Goal: Check status: Check status

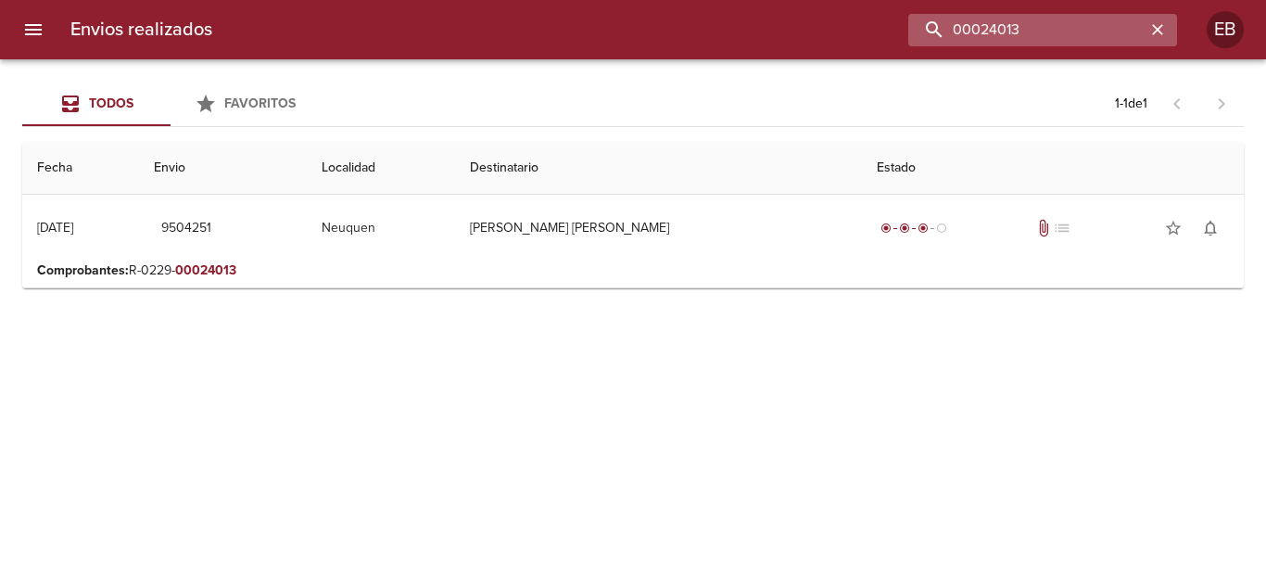
drag, startPoint x: 1078, startPoint y: 36, endPoint x: 924, endPoint y: 44, distance: 154.1
click at [924, 44] on input "00024013" at bounding box center [1026, 30] width 237 height 32
drag, startPoint x: 1129, startPoint y: 32, endPoint x: 912, endPoint y: 18, distance: 217.4
click at [921, 19] on input "00024013" at bounding box center [1026, 30] width 237 height 32
paste input "R-0229-00023197"
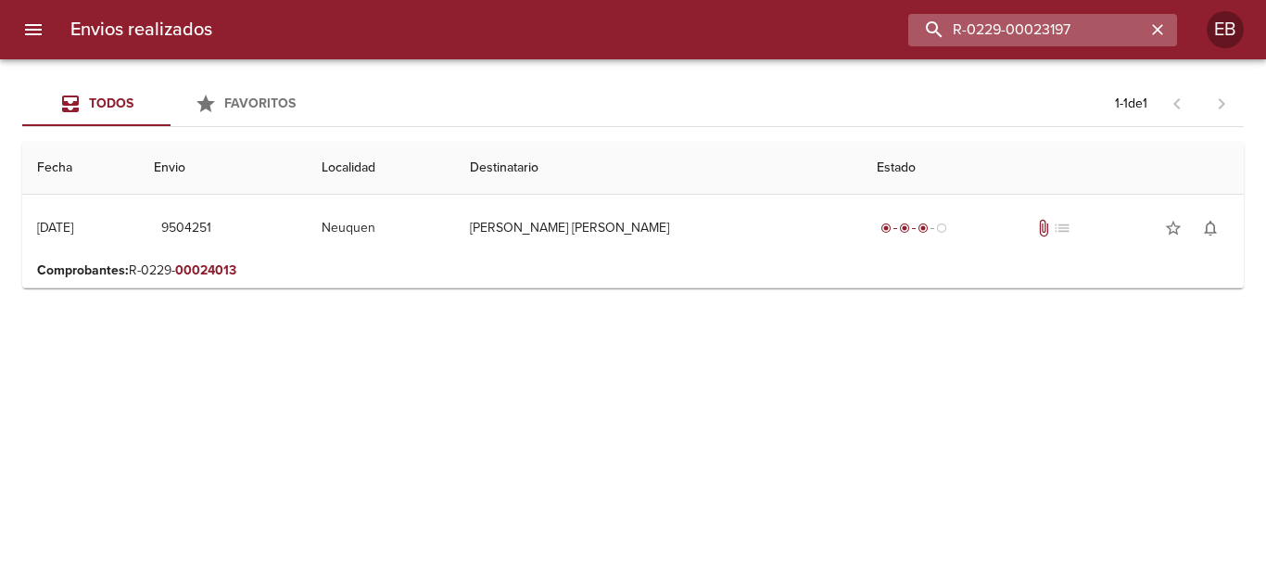
click at [1012, 30] on input "R-0229-00023197" at bounding box center [1026, 30] width 237 height 32
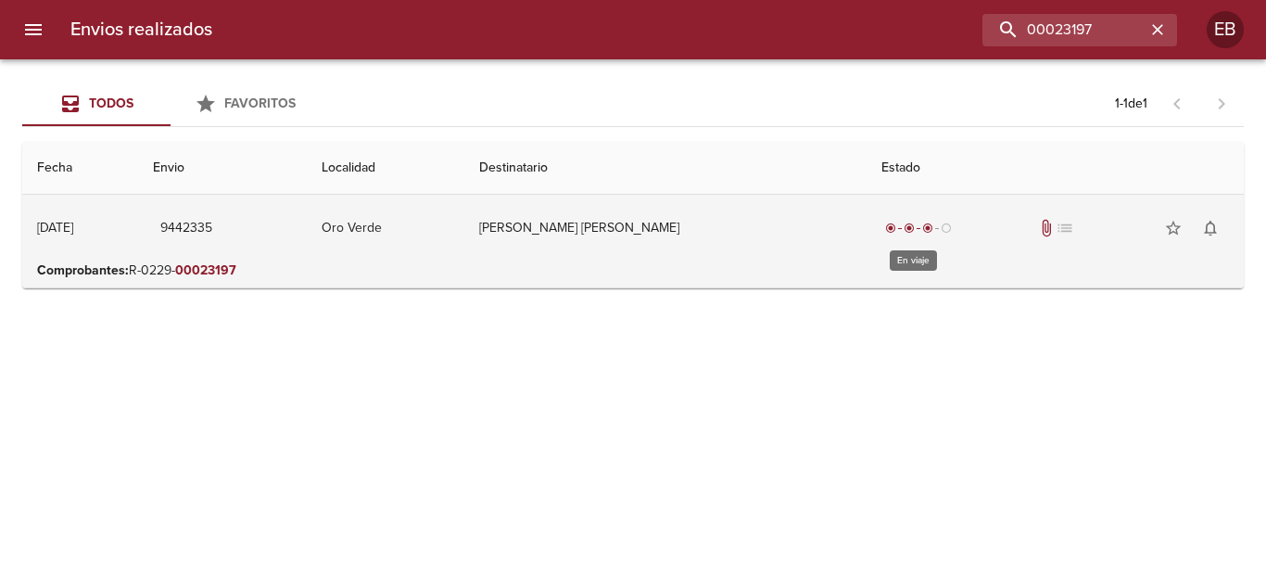
click at [925, 225] on span "radio_button_checked" at bounding box center [927, 227] width 11 height 11
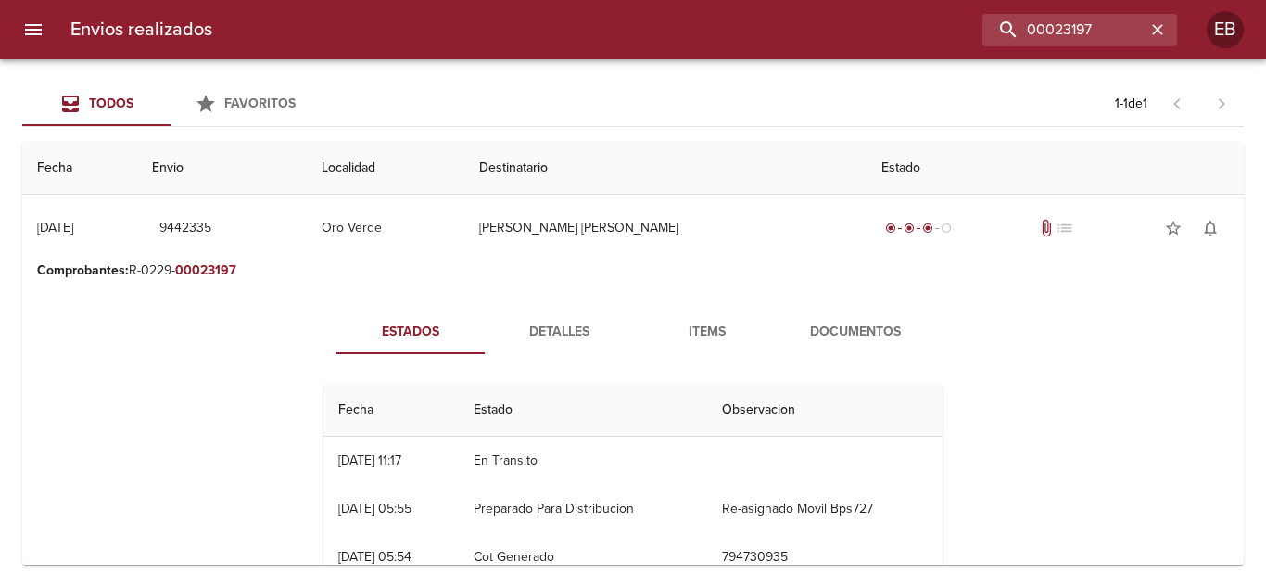
click at [555, 334] on span "Detalles" at bounding box center [559, 332] width 126 height 23
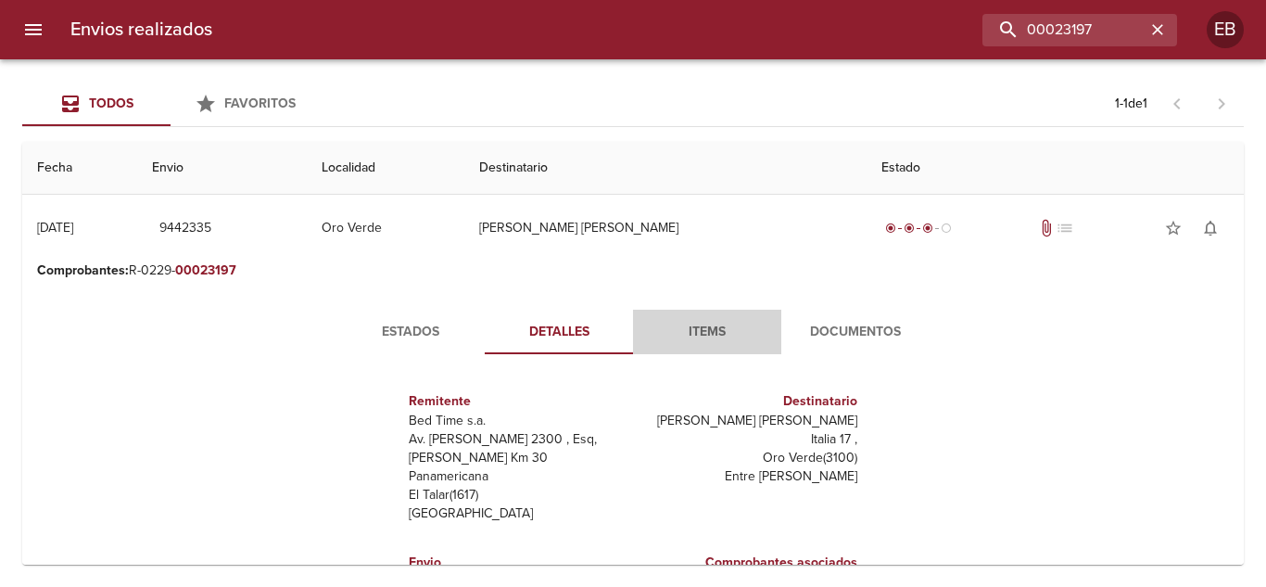
click at [697, 336] on span "Items" at bounding box center [707, 332] width 126 height 23
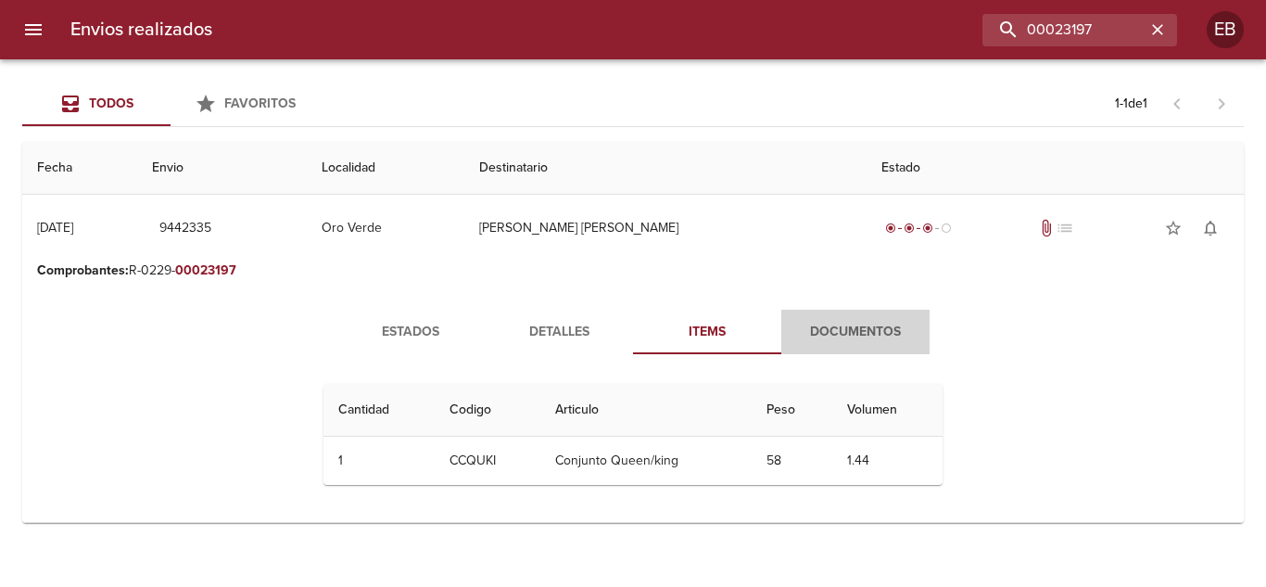
click at [832, 334] on span "Documentos" at bounding box center [856, 332] width 126 height 23
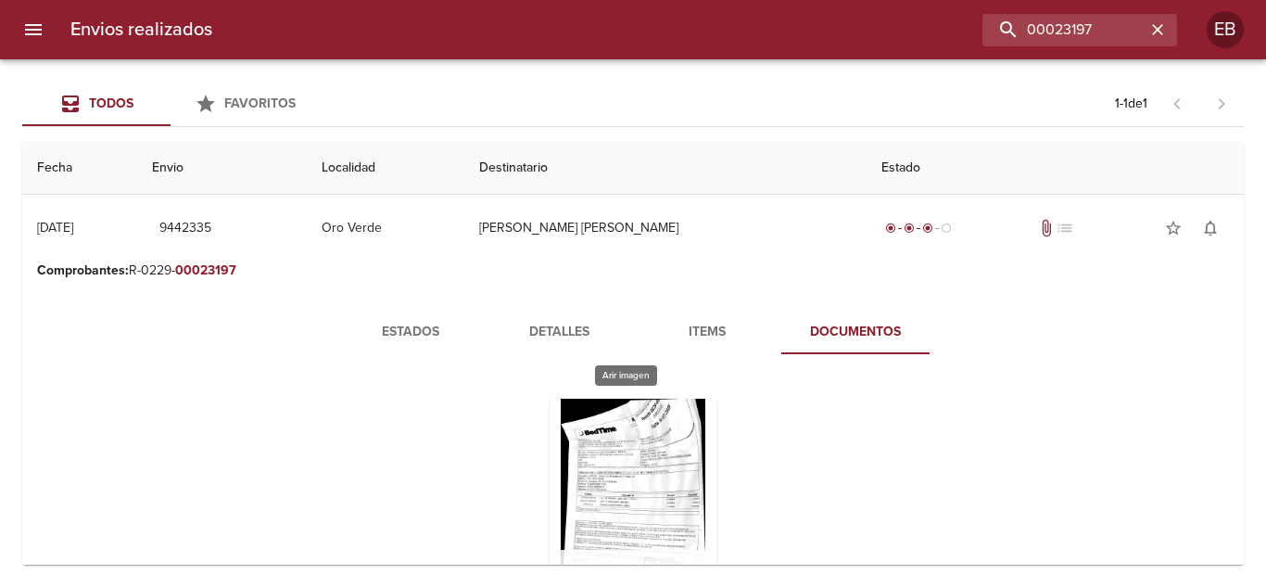
click at [648, 502] on div "Tabla de envíos del cliente" at bounding box center [633, 515] width 167 height 232
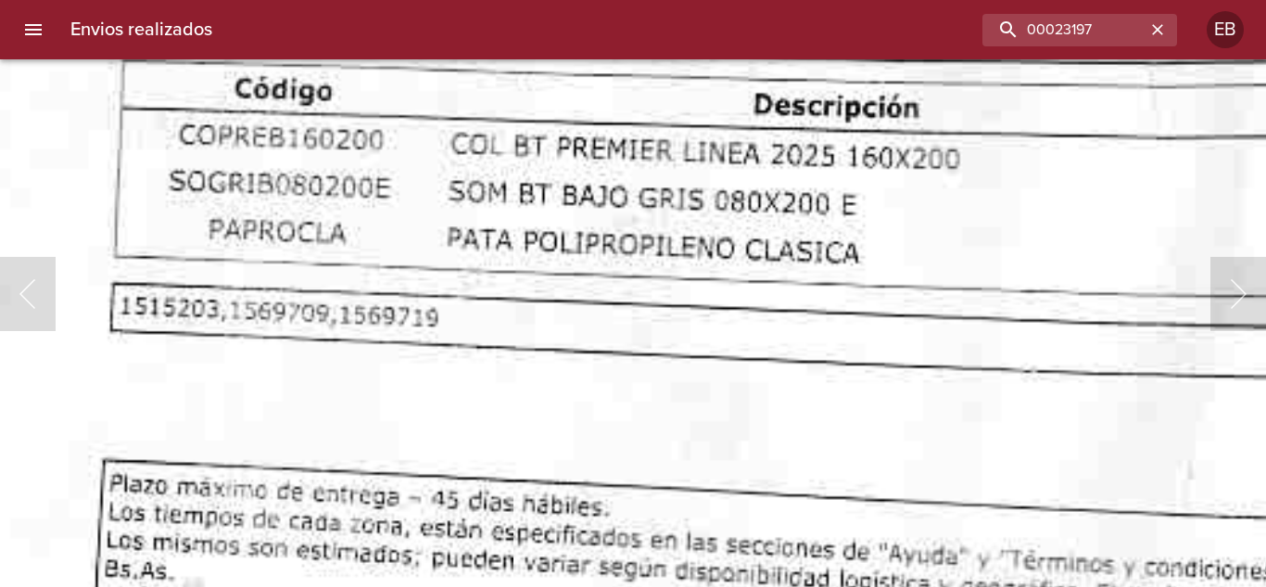
click at [775, 486] on img "Lightbox" at bounding box center [907, 377] width 2026 height 3254
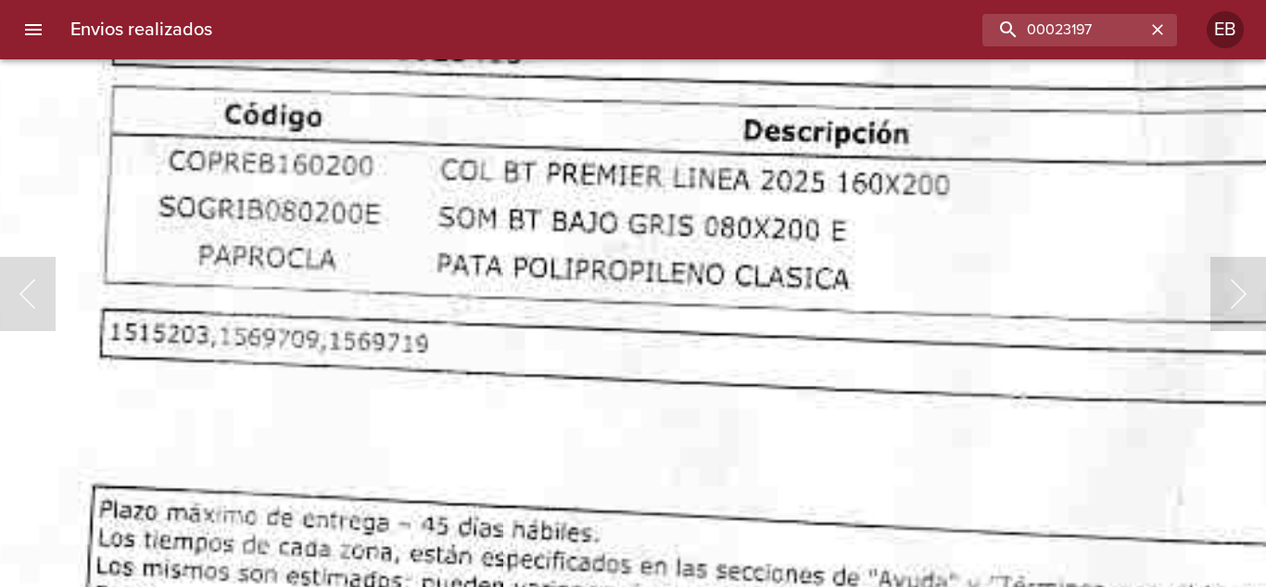
click at [737, 432] on img "Lightbox" at bounding box center [897, 403] width 2026 height 3254
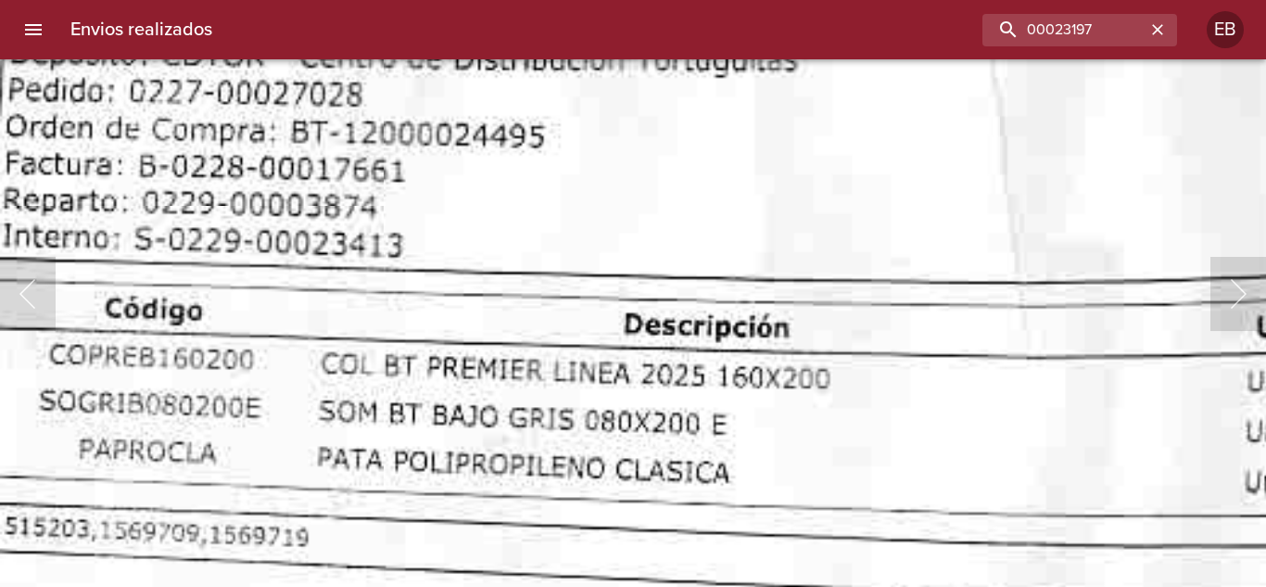
click at [731, 516] on img "Lightbox" at bounding box center [778, 597] width 2026 height 3254
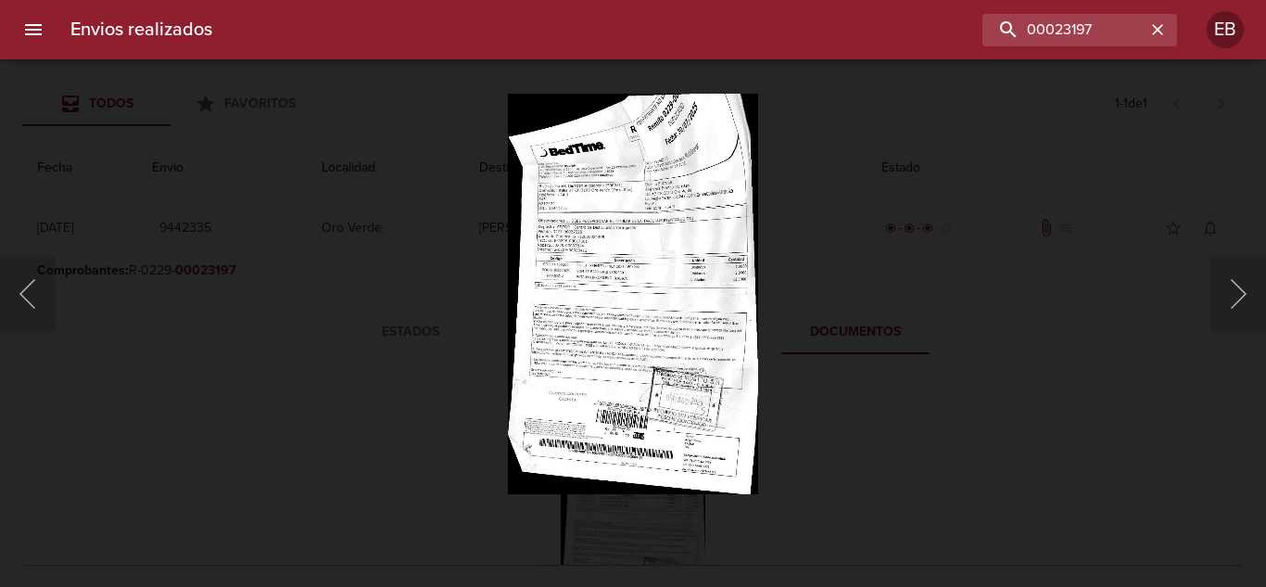
click at [18, 303] on div at bounding box center [9, 293] width 19 height 587
click at [89, 20] on h6 "Envios realizados" at bounding box center [141, 30] width 142 height 30
type input "R-0229-00023197"
click at [1150, 25] on icon "button" at bounding box center [1158, 29] width 19 height 19
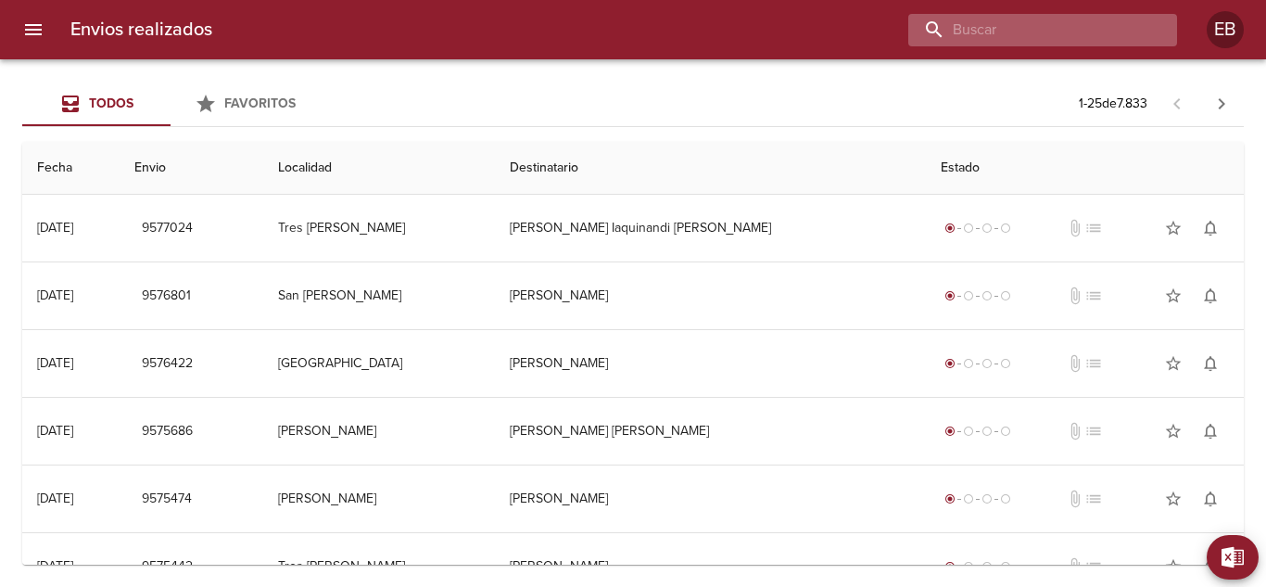
click at [1056, 32] on input "buscar" at bounding box center [1026, 30] width 237 height 32
paste input "R-0229-00023197"
drag, startPoint x: 1015, startPoint y: 29, endPoint x: 943, endPoint y: 31, distance: 72.3
click at [933, 23] on input "R-0229-00023197" at bounding box center [1026, 30] width 237 height 32
click at [1061, 67] on div "Todos Favoritos 1 - 25 de 7.833 Fecha Envio Localidad Destinatario Estado 09/09…" at bounding box center [633, 322] width 1266 height 527
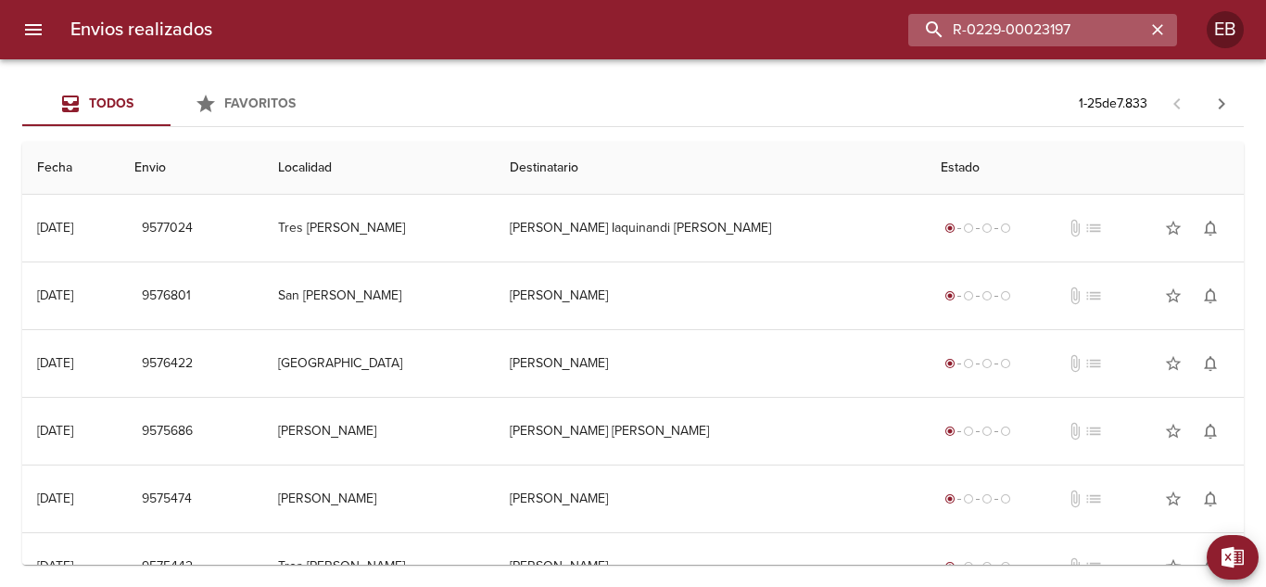
drag, startPoint x: 1086, startPoint y: 30, endPoint x: 1062, endPoint y: 26, distance: 24.4
click at [1062, 26] on input "R-0229-00023197" at bounding box center [1026, 30] width 237 height 32
drag, startPoint x: 1012, startPoint y: 26, endPoint x: 927, endPoint y: 16, distance: 85.9
click at [927, 21] on input "R-0229-00023197" at bounding box center [1026, 30] width 237 height 32
type input "00023197"
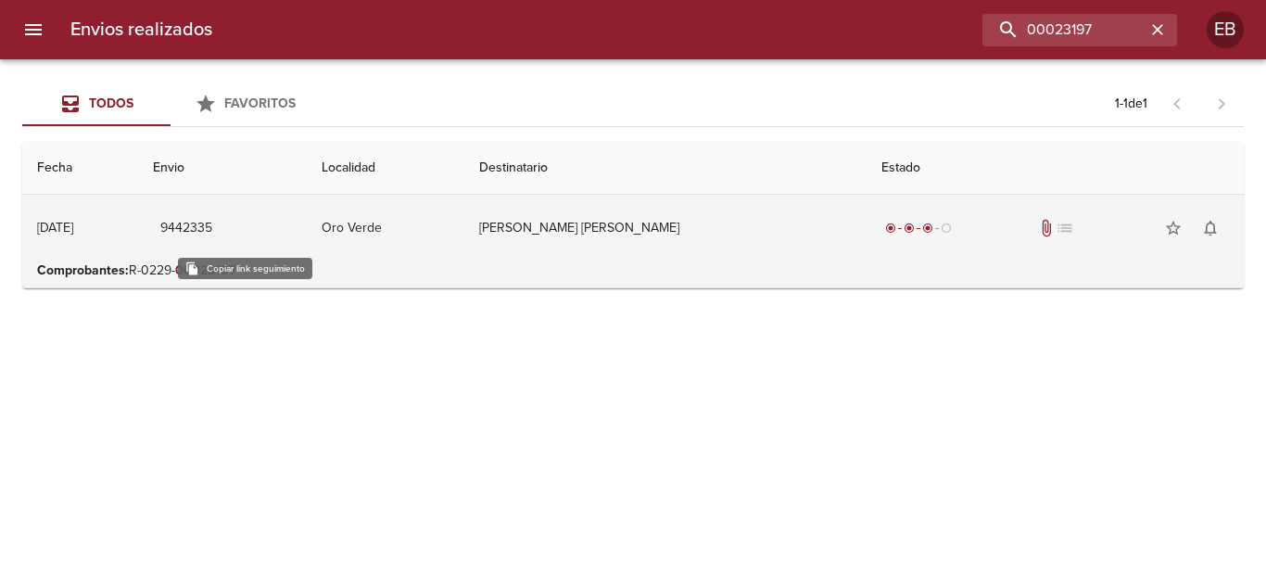
click at [212, 221] on span "9442335" at bounding box center [186, 228] width 52 height 23
click at [922, 223] on span "radio_button_checked" at bounding box center [927, 227] width 11 height 11
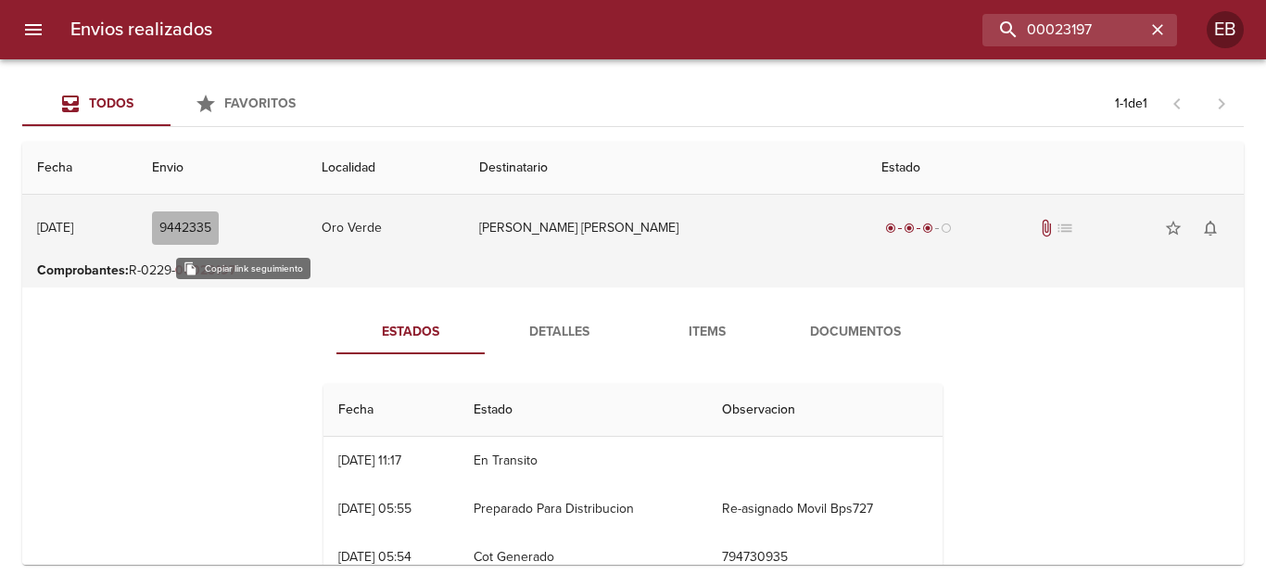
click at [211, 225] on span "9442335" at bounding box center [185, 228] width 52 height 23
